Goal: Check status

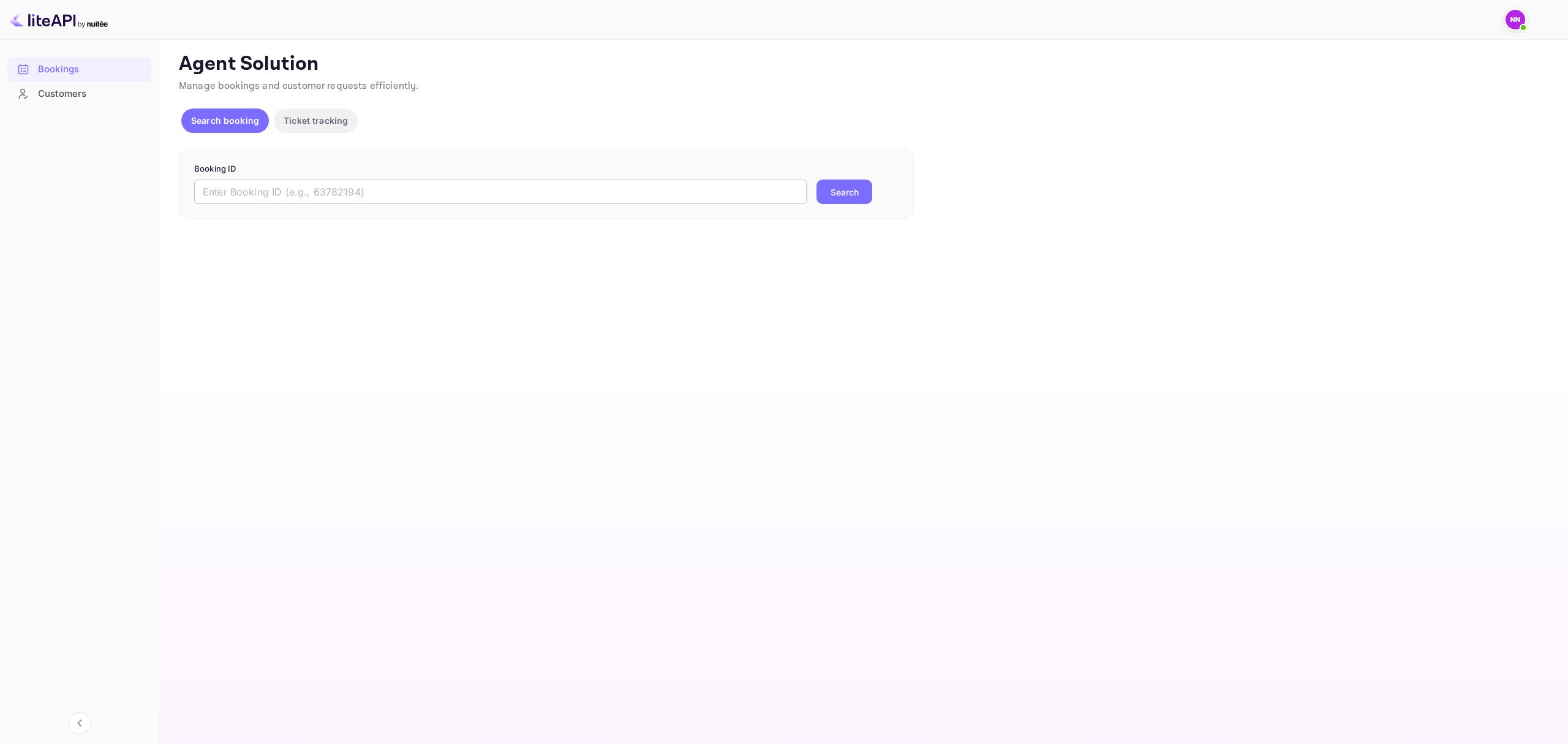
click at [324, 196] on input "text" at bounding box center [501, 191] width 613 height 24
paste input "5014281"
type input "5014281"
click at [850, 187] on button "Search" at bounding box center [844, 191] width 56 height 24
click at [322, 115] on p "Ticket tracking" at bounding box center [316, 120] width 64 height 13
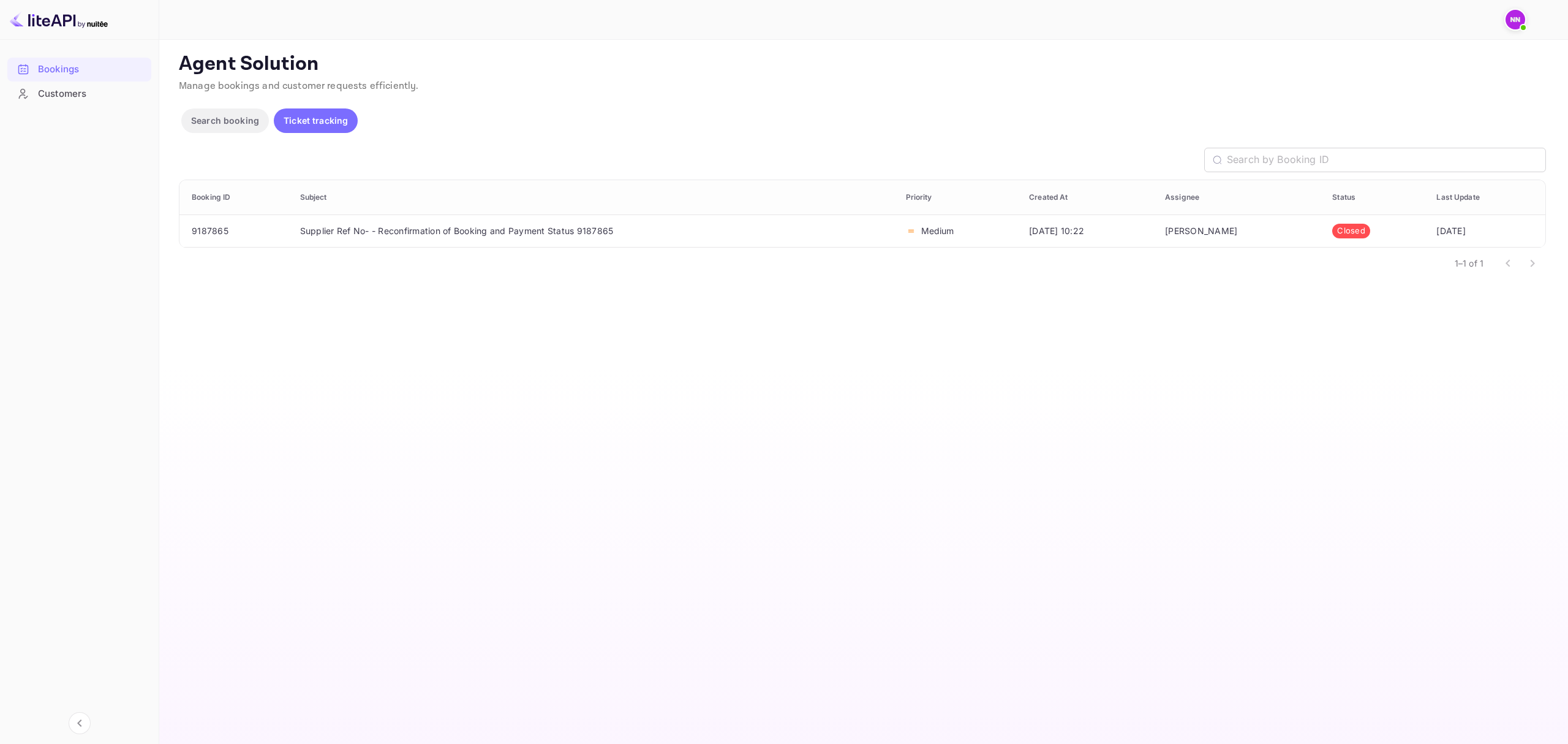
click at [224, 122] on p "Search booking" at bounding box center [225, 120] width 68 height 13
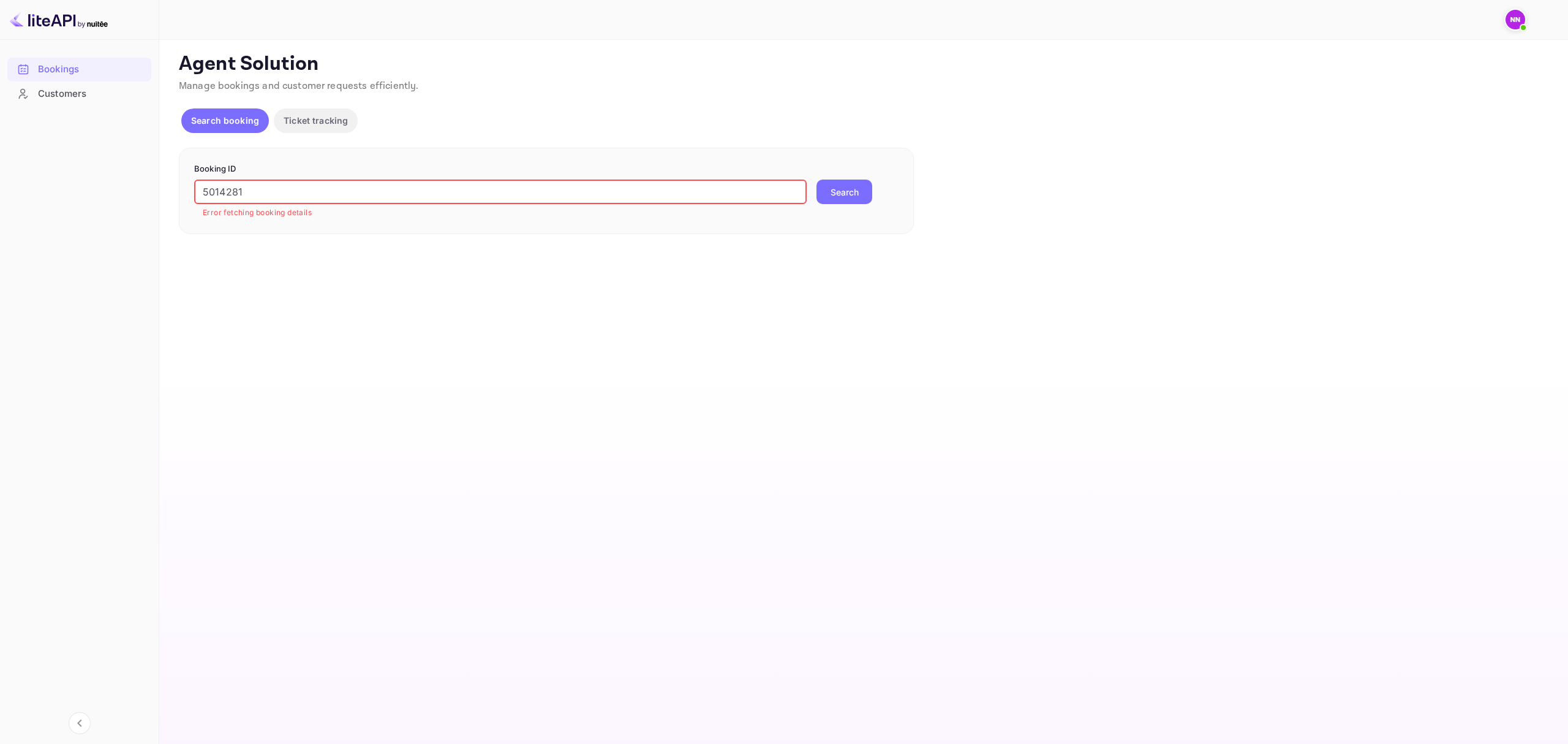
drag, startPoint x: 266, startPoint y: 191, endPoint x: 38, endPoint y: 172, distance: 228.8
click at [38, 172] on div "Bookings Customers Now you can check your travel website directly from the link…" at bounding box center [784, 372] width 1568 height 744
paste input "39"
type input "5014239"
click at [848, 194] on button "Search" at bounding box center [844, 191] width 56 height 24
